Goal: Information Seeking & Learning: Check status

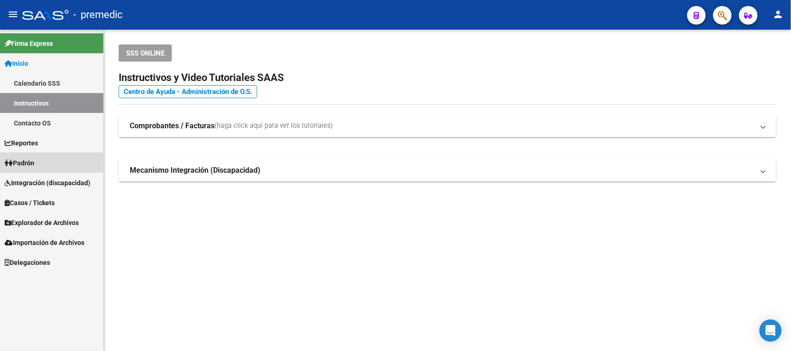
click at [14, 161] on span "Padrón" at bounding box center [20, 163] width 30 height 10
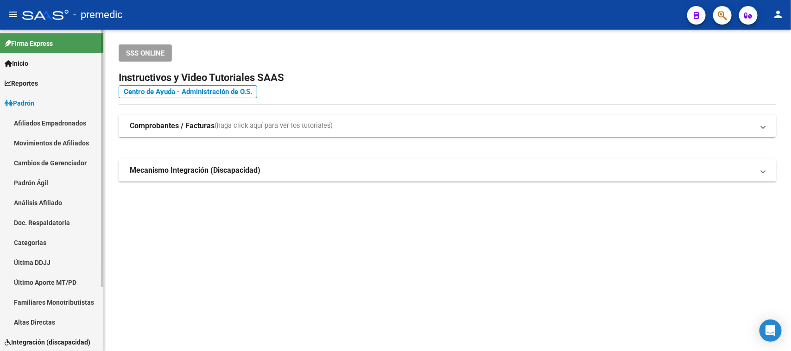
click at [27, 201] on link "Análisis Afiliado" at bounding box center [51, 203] width 103 height 20
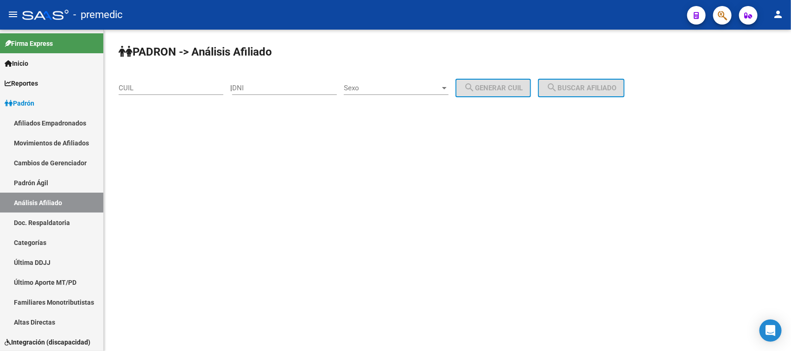
click at [179, 92] on div "CUIL" at bounding box center [171, 85] width 105 height 20
paste input "20-37674620-9"
click at [580, 87] on span "search Buscar afiliado" at bounding box center [581, 88] width 70 height 8
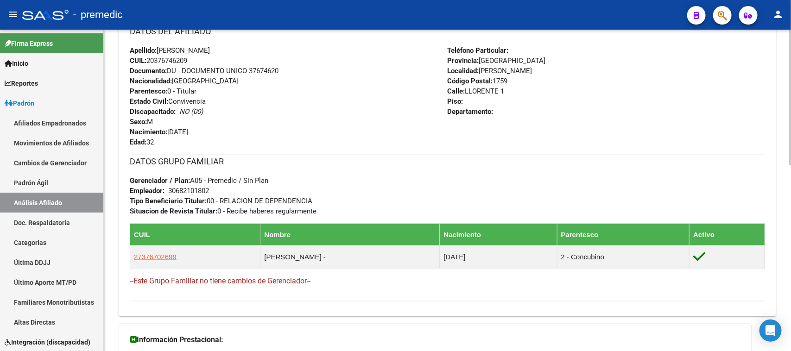
scroll to position [440, 0]
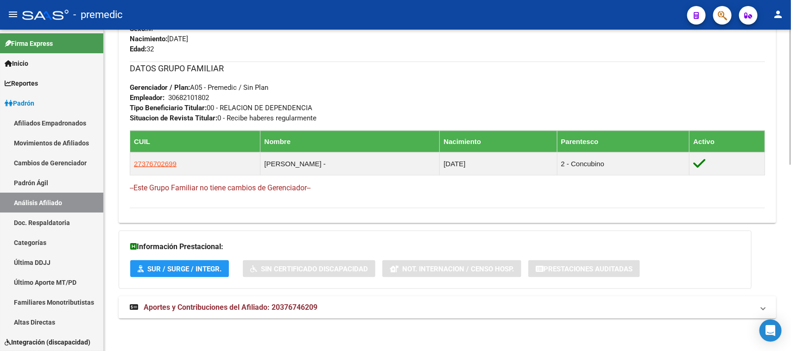
click at [169, 301] on mat-expansion-panel-header "Aportes y Contribuciones del Afiliado: 20376746209" at bounding box center [447, 307] width 657 height 22
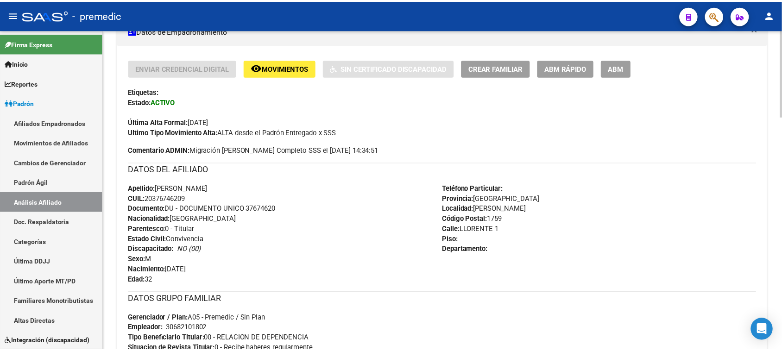
scroll to position [35, 0]
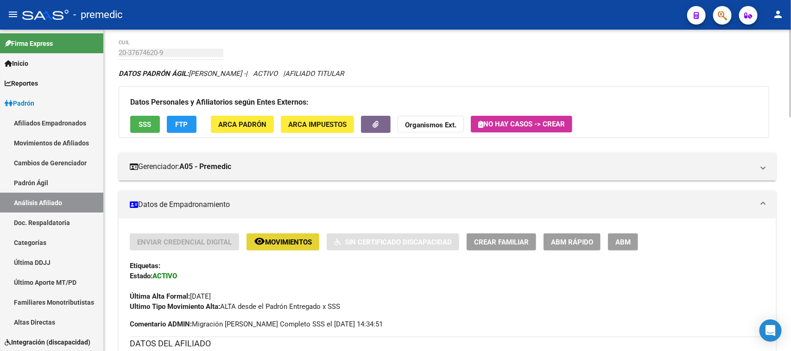
click at [276, 239] on span "Movimientos" at bounding box center [288, 242] width 47 height 8
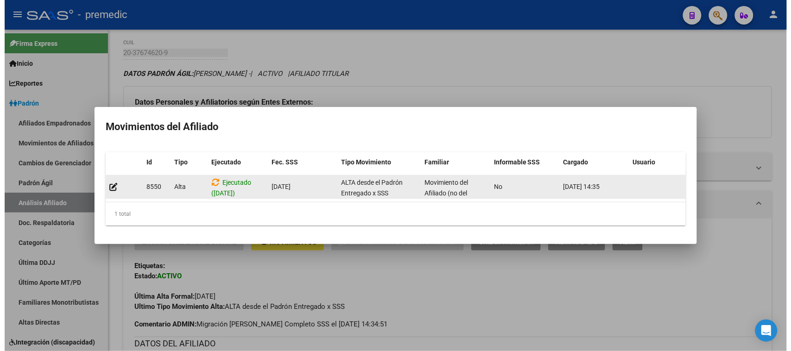
scroll to position [12, 0]
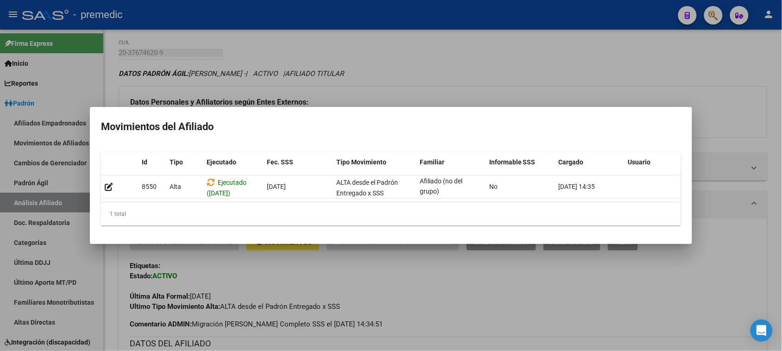
click at [619, 70] on div at bounding box center [391, 175] width 782 height 351
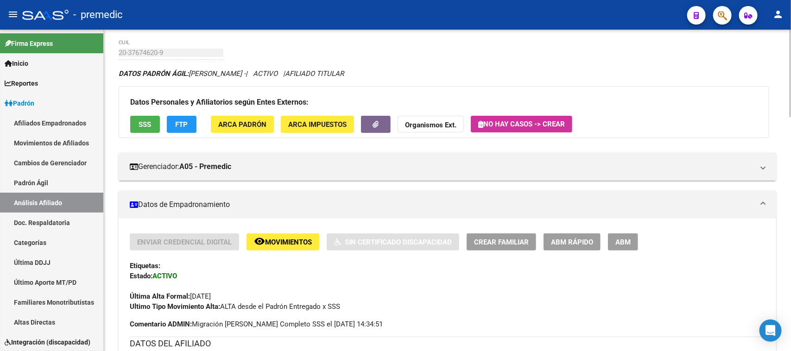
scroll to position [0, 0]
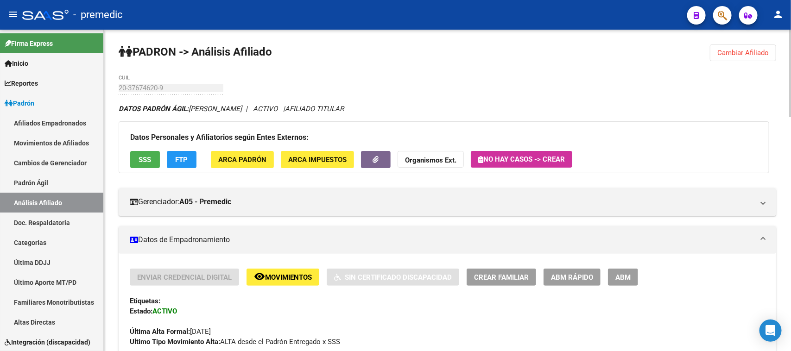
click at [736, 54] on span "Cambiar Afiliado" at bounding box center [742, 53] width 51 height 8
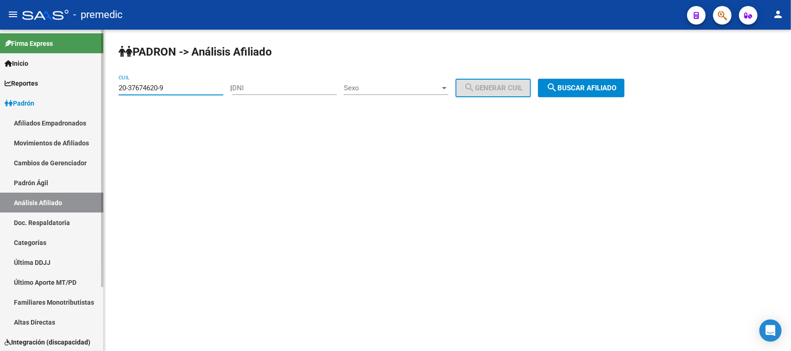
drag, startPoint x: 117, startPoint y: 77, endPoint x: 133, endPoint y: 76, distance: 16.2
click at [42, 77] on mat-sidenav-container "Firma Express Inicio Calendario SSS Instructivos Contacto OS Reportes [PERSON_N…" at bounding box center [395, 190] width 791 height 321
paste input "6569636-6"
type input "20-36569636-6"
click at [557, 84] on mat-icon "search" at bounding box center [551, 87] width 11 height 11
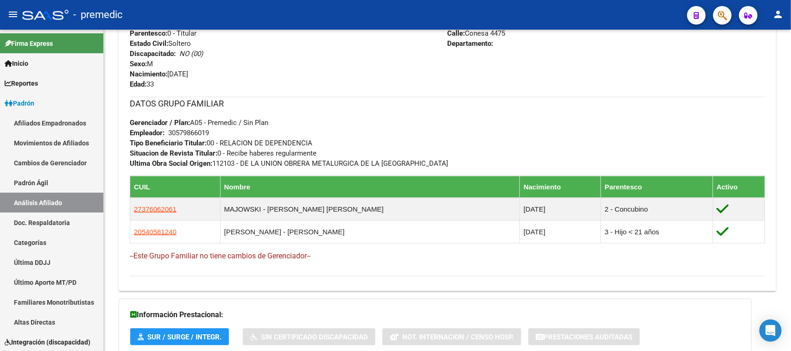
scroll to position [474, 0]
